Goal: Transaction & Acquisition: Purchase product/service

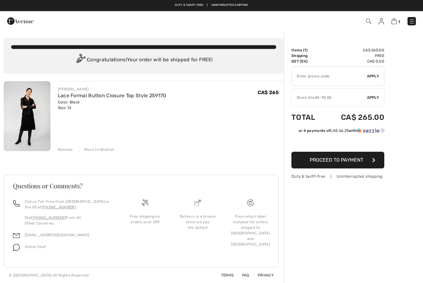
click at [374, 97] on span "Apply" at bounding box center [373, 98] width 12 height 6
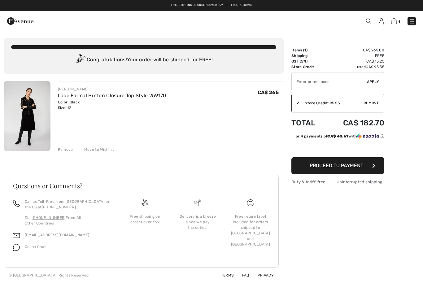
click at [324, 166] on span "Proceed to Payment" at bounding box center [337, 166] width 54 height 6
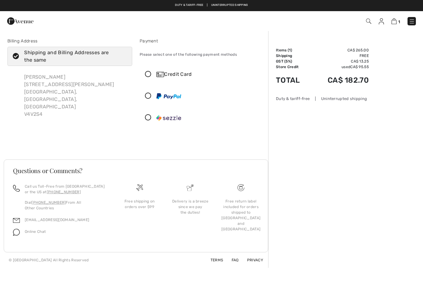
click at [145, 71] on div "Credit Card" at bounding box center [202, 74] width 124 height 19
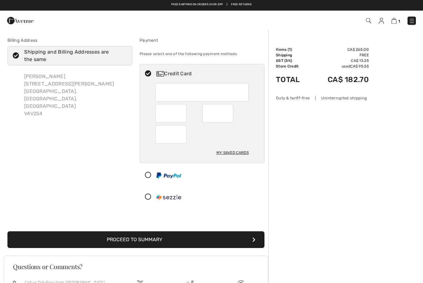
scroll to position [50, 0]
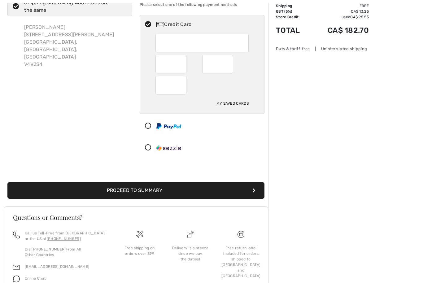
click at [232, 62] on div at bounding box center [217, 64] width 31 height 19
click at [140, 186] on button "Proceed to Summary" at bounding box center [135, 191] width 257 height 17
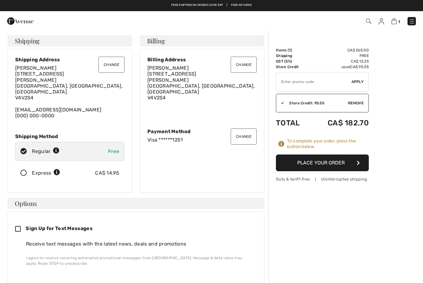
click at [319, 163] on button "Place Your Order" at bounding box center [322, 163] width 93 height 17
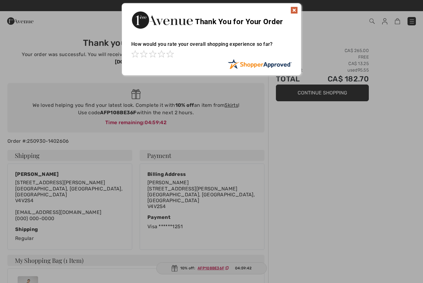
click at [294, 11] on img at bounding box center [294, 10] width 7 height 7
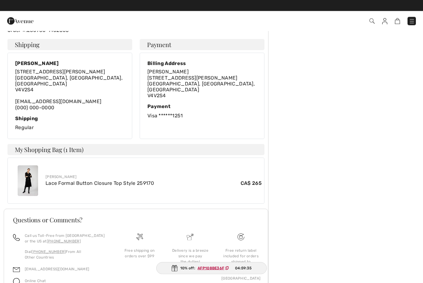
scroll to position [111, 0]
